Goal: Information Seeking & Learning: Understand process/instructions

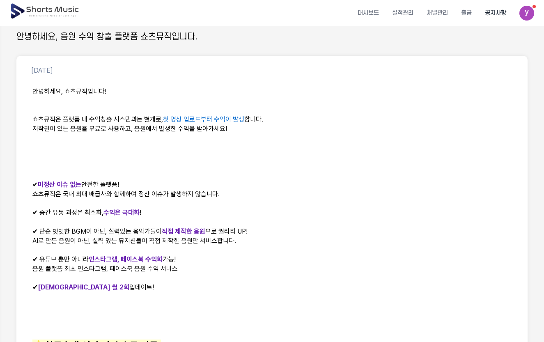
scroll to position [82, 0]
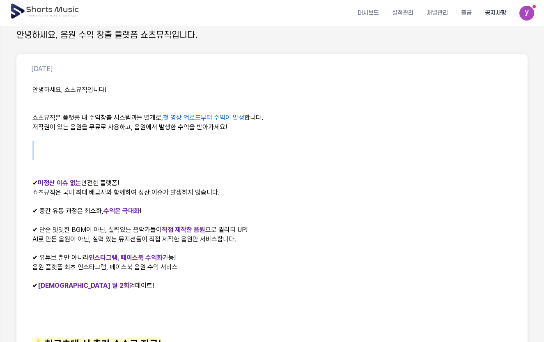
drag, startPoint x: 275, startPoint y: 142, endPoint x: 298, endPoint y: 150, distance: 24.7
click at [298, 150] on div "안녕하세요, 쇼츠뮤직입니다! 쇼츠뮤직은 플랫폼 내 수익창출 시스템과는 별개로, 첫 영상 업로드부터 수익이 발생 합니다. 저작권이 있는 음원을 …" at bounding box center [271, 283] width 491 height 406
click at [298, 151] on p at bounding box center [271, 155] width 479 height 9
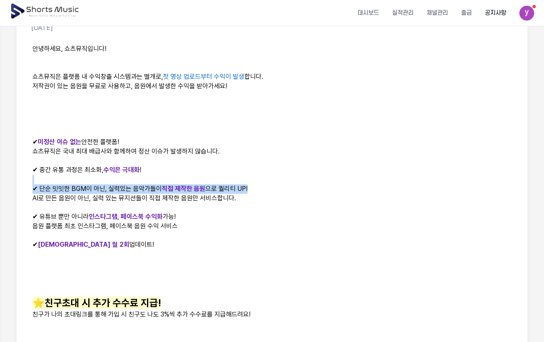
drag, startPoint x: 289, startPoint y: 189, endPoint x: 251, endPoint y: 172, distance: 41.3
click at [247, 171] on div "안녕하세요, 쇼츠뮤직입니다! 쇼츠뮤직은 플랫폼 내 수익창출 시스템과는 별개로, 첫 영상 업로드부터 수익이 발생 합니다. 저작권이 있는 음원을 …" at bounding box center [271, 242] width 491 height 406
click at [251, 172] on p "✔ 중간 유통 과정은 최소화, 수익은 극대화 !" at bounding box center [271, 169] width 479 height 9
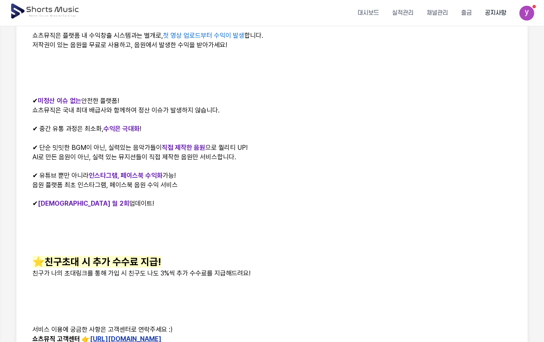
scroll to position [205, 0]
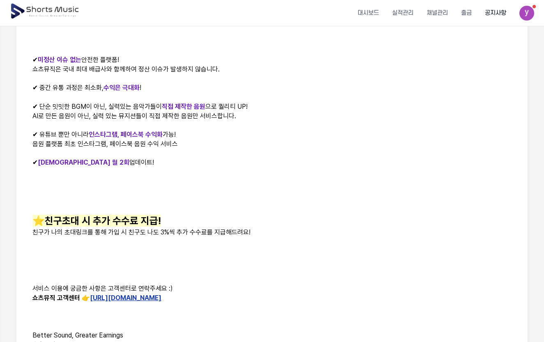
drag, startPoint x: 158, startPoint y: 156, endPoint x: 226, endPoint y: 170, distance: 68.7
click at [226, 170] on p at bounding box center [271, 171] width 479 height 9
drag, startPoint x: 178, startPoint y: 165, endPoint x: 227, endPoint y: 177, distance: 50.4
click at [226, 177] on div "안녕하세요, 쇼츠뮤직입니다! 쇼츠뮤직은 플랫폼 내 수익창출 시스템과는 별개로, 첫 영상 업로드부터 수익이 발생 합니다. 저작권이 있는 음원을 …" at bounding box center [271, 160] width 491 height 406
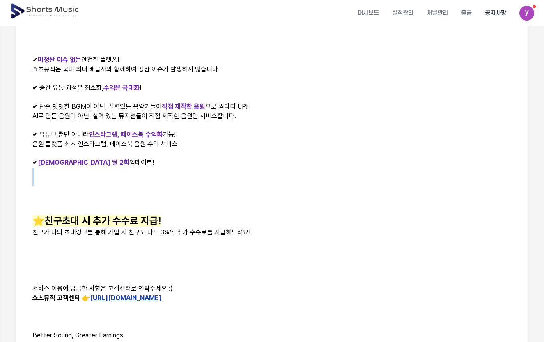
click at [227, 177] on p at bounding box center [271, 181] width 479 height 9
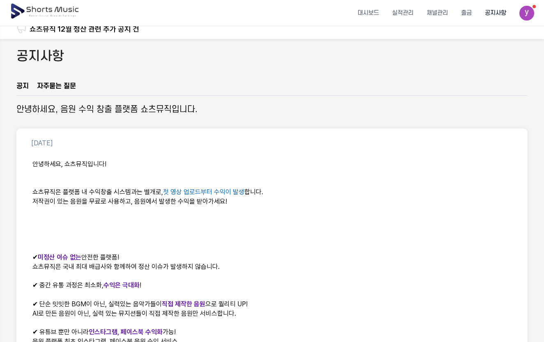
scroll to position [0, 0]
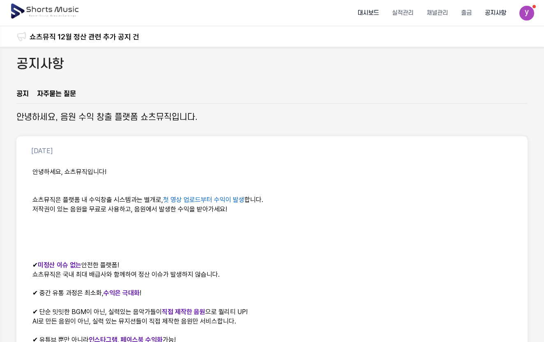
click at [372, 14] on li "대시보드" at bounding box center [368, 13] width 34 height 22
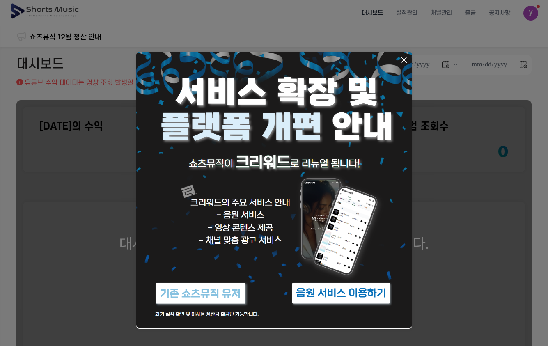
click at [403, 58] on icon at bounding box center [404, 60] width 10 height 10
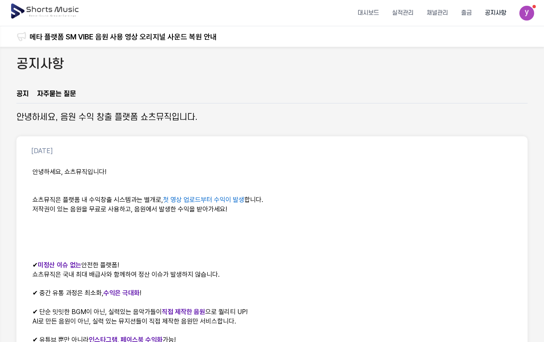
click at [495, 18] on li "공지사항" at bounding box center [495, 13] width 34 height 22
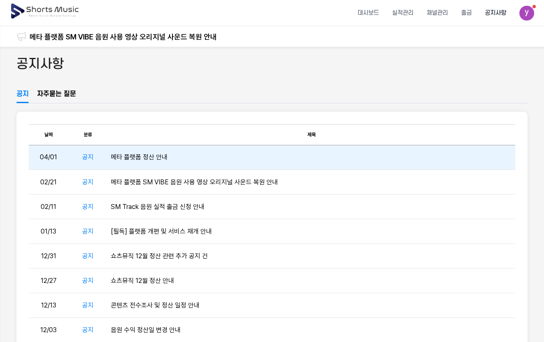
click at [158, 156] on td "메타 플랫폼 정산 안내" at bounding box center [312, 157] width 408 height 25
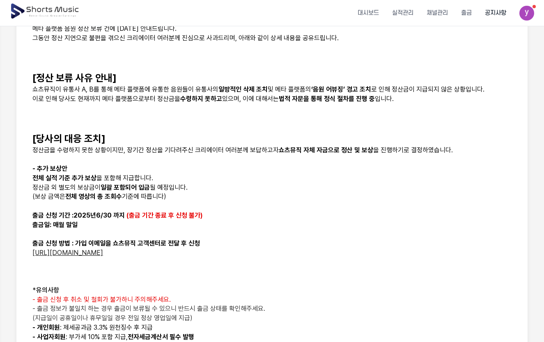
scroll to position [205, 0]
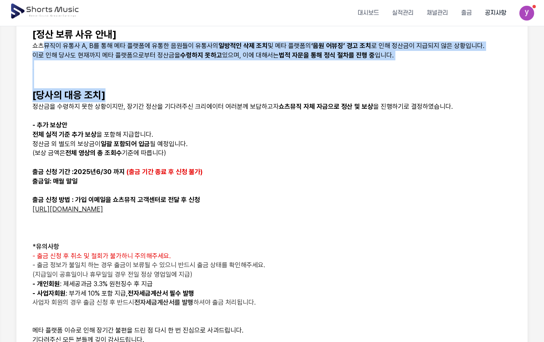
drag, startPoint x: 42, startPoint y: 49, endPoint x: 422, endPoint y: 89, distance: 381.8
click at [422, 96] on div "안녕하세요, 쇼츠뮤직 입니다. 메타 플랫폼 음원 정산 보류 건에 대한 안내드립니다. 그동안 정산 지연으로 불편을 겪으신 크리에이터 여러분께 진…" at bounding box center [271, 167] width 491 height 420
click at [413, 79] on p at bounding box center [271, 83] width 479 height 9
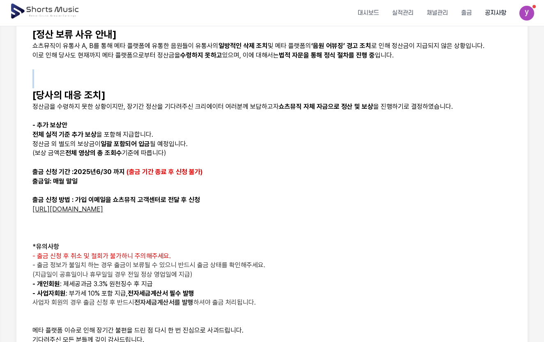
drag, startPoint x: 444, startPoint y: 77, endPoint x: 253, endPoint y: 82, distance: 191.7
click at [253, 82] on div "안녕하세요, 쇼츠뮤직 입니다. 메타 플랫폼 음원 정산 보류 건에 대한 안내드립니다. 그동안 정산 지연으로 불편을 겪으신 크리에이터 여러분께 진…" at bounding box center [271, 167] width 491 height 420
click at [255, 82] on p at bounding box center [271, 83] width 479 height 9
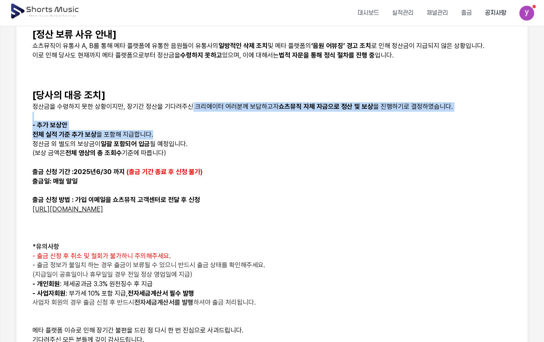
drag, startPoint x: 192, startPoint y: 106, endPoint x: 208, endPoint y: 130, distance: 28.7
click at [208, 130] on div "안녕하세요, 쇼츠뮤직 입니다. 메타 플랫폼 음원 정산 보류 건에 대한 안내드립니다. 그동안 정산 지연으로 불편을 겪으신 크리에이터 여러분께 진…" at bounding box center [271, 167] width 491 height 420
drag, startPoint x: 215, startPoint y: 133, endPoint x: 231, endPoint y: 139, distance: 16.6
click at [216, 133] on p "전체 실적 기준 추가 보상 을 포함해 지급합니다." at bounding box center [271, 134] width 479 height 9
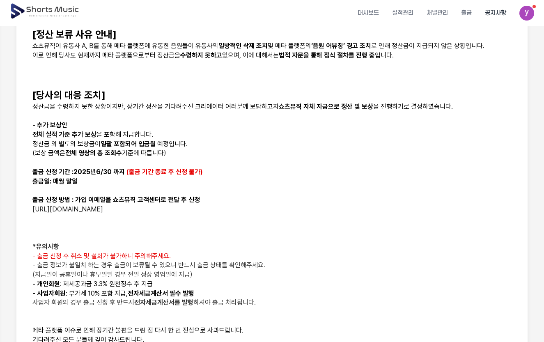
click at [250, 150] on p "(보상 금액은 전체 영상의 총 조회수 기준에 따릅니다)" at bounding box center [271, 153] width 479 height 9
drag, startPoint x: 231, startPoint y: 206, endPoint x: 312, endPoint y: 212, distance: 80.3
click at [312, 212] on p "[URL][DOMAIN_NAME]" at bounding box center [271, 209] width 479 height 9
click at [312, 211] on p "[URL][DOMAIN_NAME]" at bounding box center [271, 209] width 479 height 9
drag, startPoint x: 234, startPoint y: 233, endPoint x: 257, endPoint y: 209, distance: 32.5
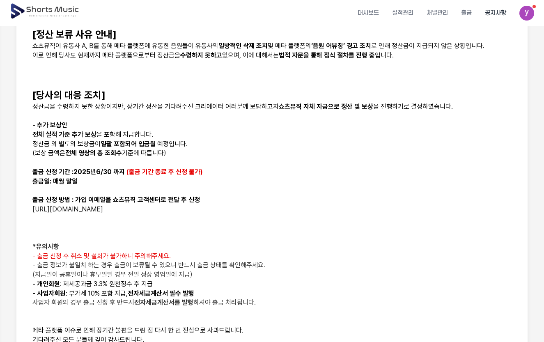
click at [246, 209] on div "안녕하세요, 쇼츠뮤직 입니다. 메타 플랫폼 음원 정산 보류 건에 대한 안내드립니다. 그동안 정산 지연으로 불편을 겪으신 크리에이터 여러분께 진…" at bounding box center [271, 167] width 491 height 420
click at [259, 209] on p "[URL][DOMAIN_NAME]" at bounding box center [271, 209] width 479 height 9
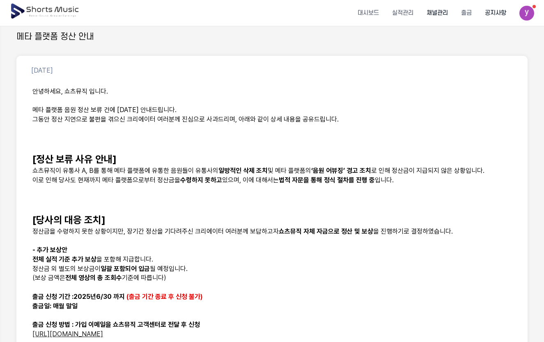
scroll to position [0, 0]
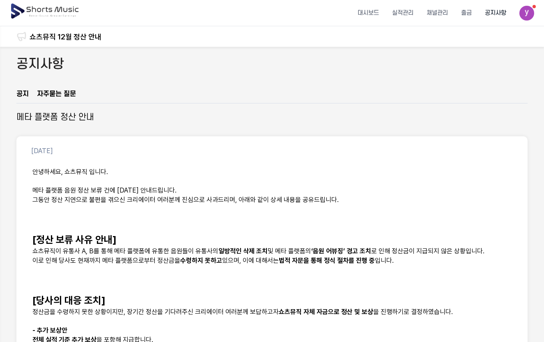
click at [496, 16] on li "공지사항" at bounding box center [495, 13] width 34 height 22
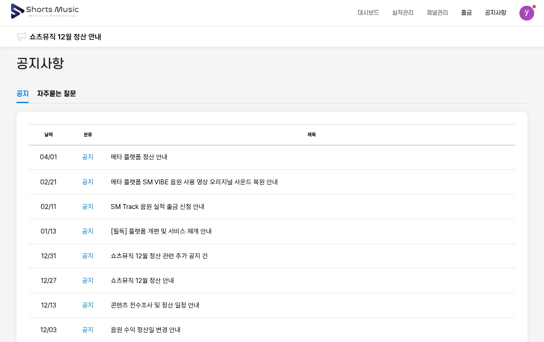
click at [467, 9] on li "출금" at bounding box center [466, 13] width 24 height 22
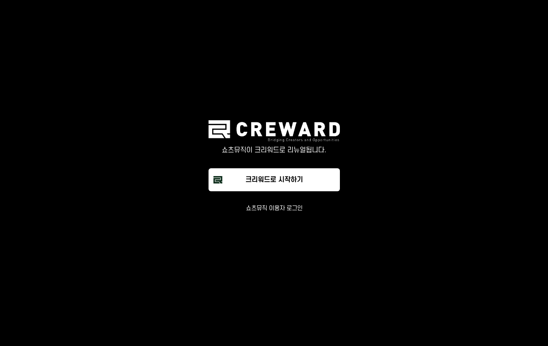
click at [495, 11] on main "쇼츠뮤직이 크리워드로 리뉴얼됩니다. 크리워드로 시작하기 쇼츠뮤직 이용자 로그인" at bounding box center [274, 173] width 548 height 346
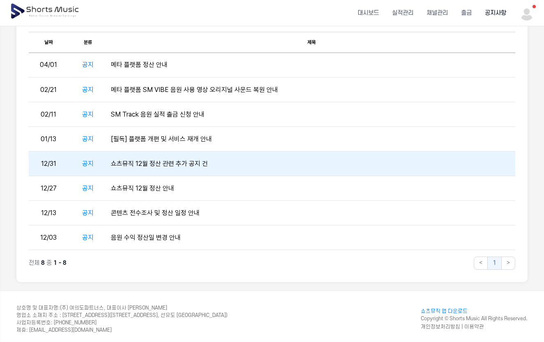
scroll to position [97, 0]
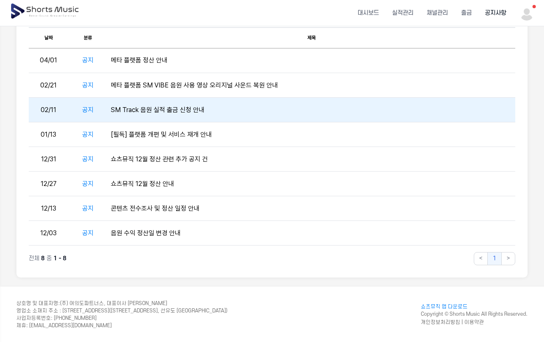
click at [177, 114] on td "SM Track 음원 실적 출금 신청 안내" at bounding box center [312, 110] width 408 height 25
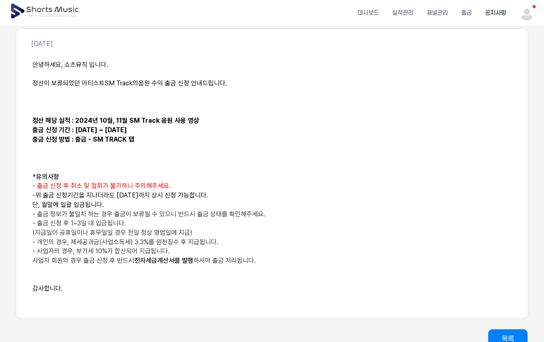
scroll to position [164, 0]
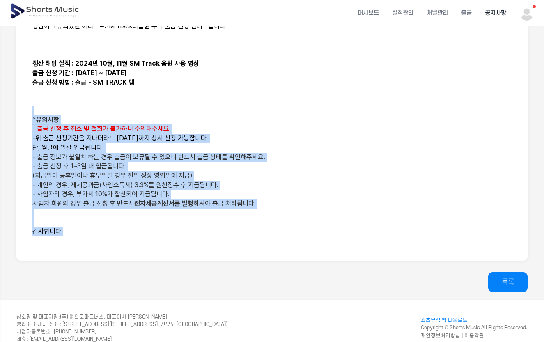
drag, startPoint x: 32, startPoint y: 117, endPoint x: 287, endPoint y: 231, distance: 279.8
click at [286, 231] on div "안녕하세요, 쇼츠뮤직 입니다. 정산이 보류되었던 아티스트 SM Track의 음원 수익 출금 신청 안내드립니다. 정산 해당 실적 : 2024년 …" at bounding box center [271, 124] width 491 height 252
click at [287, 231] on p "감사합니다." at bounding box center [271, 231] width 479 height 9
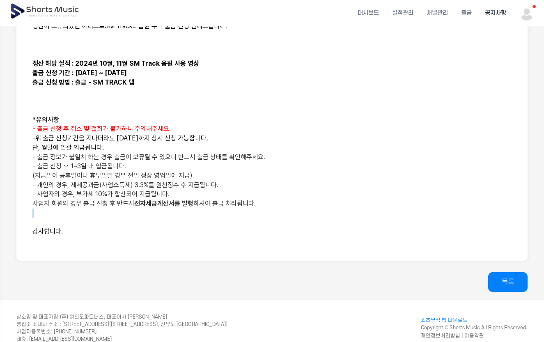
drag, startPoint x: 289, startPoint y: 215, endPoint x: 277, endPoint y: 206, distance: 14.0
click at [277, 206] on div "안녕하세요, 쇼츠뮤직 입니다. 정산이 보류되었던 아티스트 SM Track의 음원 수익 출금 신청 안내드립니다. 정산 해당 실적 : 2024년 …" at bounding box center [271, 124] width 491 height 252
click at [284, 205] on p "사업자 회원의 경우 출금 신청 후 반드시 전자세금계산서를 발행 하셔야 출금 처리됩니다." at bounding box center [271, 203] width 479 height 9
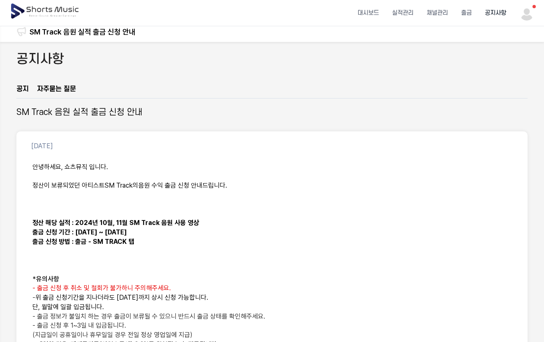
scroll to position [0, 0]
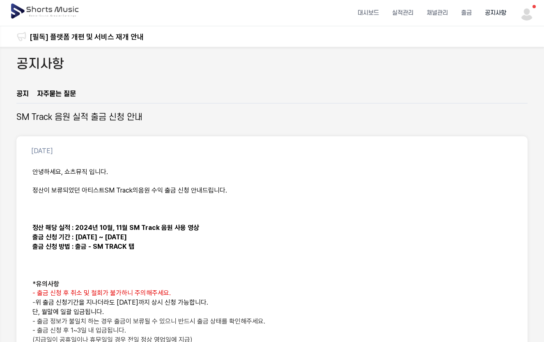
click at [58, 7] on img at bounding box center [45, 11] width 71 height 23
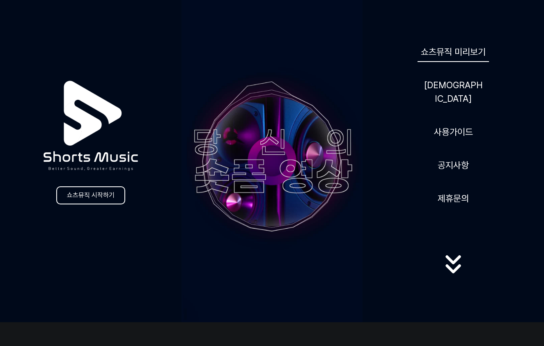
click at [470, 58] on link "쇼츠뮤직 미리보기" at bounding box center [452, 52] width 71 height 20
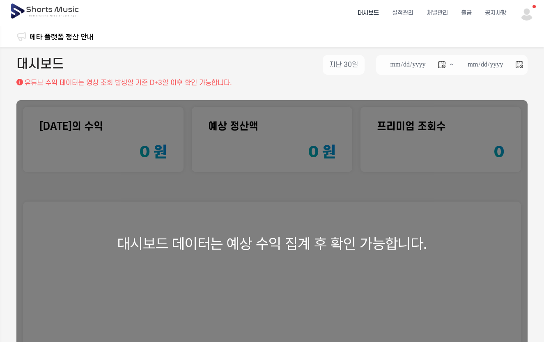
click at [306, 138] on div "대시보드 데이터는 예상 수익 집계 후 확인 가능합니다." at bounding box center [271, 243] width 511 height 286
click at [366, 11] on li "대시보드" at bounding box center [368, 13] width 34 height 22
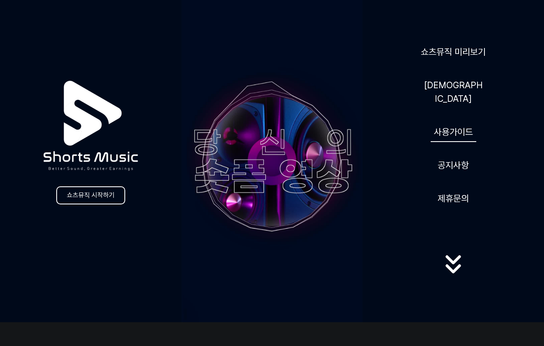
click at [461, 132] on link "사용가이드" at bounding box center [454, 132] width 46 height 20
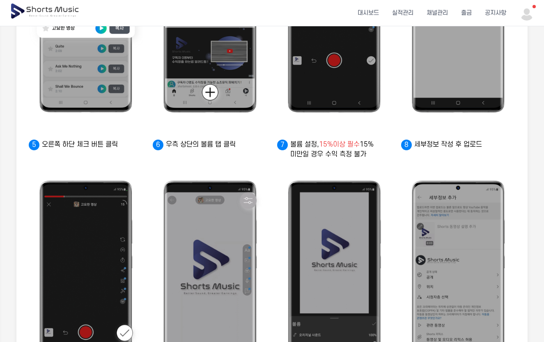
scroll to position [369, 0]
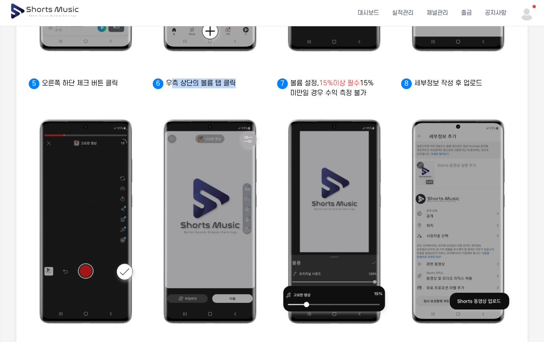
drag, startPoint x: 171, startPoint y: 89, endPoint x: 267, endPoint y: 101, distance: 96.7
click at [267, 101] on ul "쇼츠뮤직에서 이용할 음원 제목 복사 (메타 플랫폼은 음원 제목으로 검색) YouTube 앱 하단의 +버튼 클릭 업로드 영상 선택 후 사운드 추…" at bounding box center [272, 79] width 486 height 524
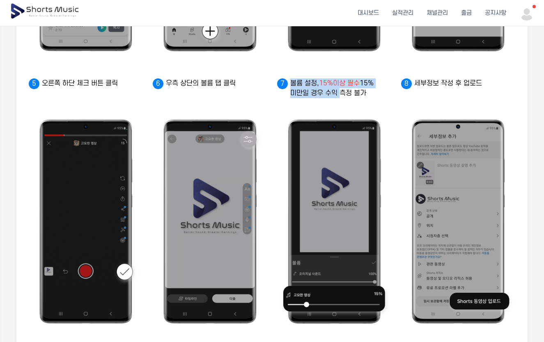
drag, startPoint x: 290, startPoint y: 92, endPoint x: 334, endPoint y: 100, distance: 44.7
click at [332, 98] on p "볼륨 설정, 15%이상 필수 15% 미만일 경우 수익 측정 불가" at bounding box center [334, 88] width 114 height 20
click at [360, 98] on p "볼륨 설정, 15%이상 필수 15% 미만일 경우 수익 측정 불가" at bounding box center [334, 88] width 114 height 20
drag, startPoint x: 364, startPoint y: 105, endPoint x: 403, endPoint y: 110, distance: 38.4
click at [403, 110] on ul "쇼츠뮤직에서 이용할 음원 제목 복사 (메타 플랫폼은 음원 제목으로 검색) YouTube 앱 하단의 +버튼 클릭 업로드 영상 선택 후 사운드 추…" at bounding box center [272, 79] width 486 height 524
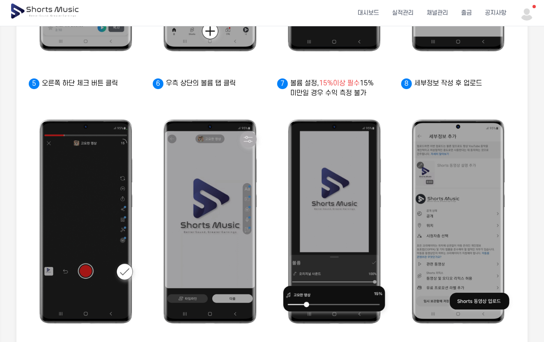
click at [397, 107] on ul "쇼츠뮤직에서 이용할 음원 제목 복사 (메타 플랫폼은 음원 제목으로 검색) YouTube 앱 하단의 +버튼 클릭 업로드 영상 선택 후 사운드 추…" at bounding box center [272, 79] width 486 height 524
drag, startPoint x: 378, startPoint y: 101, endPoint x: 384, endPoint y: 108, distance: 9.1
click at [384, 108] on li "볼륨 설정, 15%이상 필수 15% 미만일 경우 수익 측정 불가" at bounding box center [334, 209] width 114 height 262
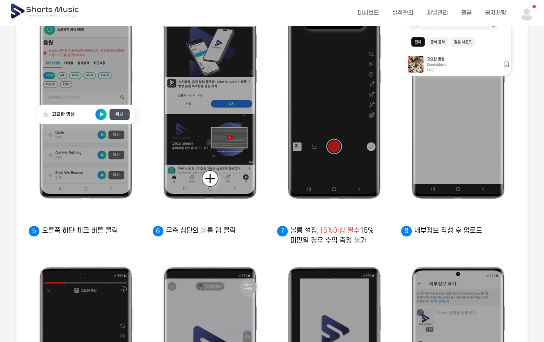
scroll to position [124, 0]
